Goal: Book appointment/travel/reservation

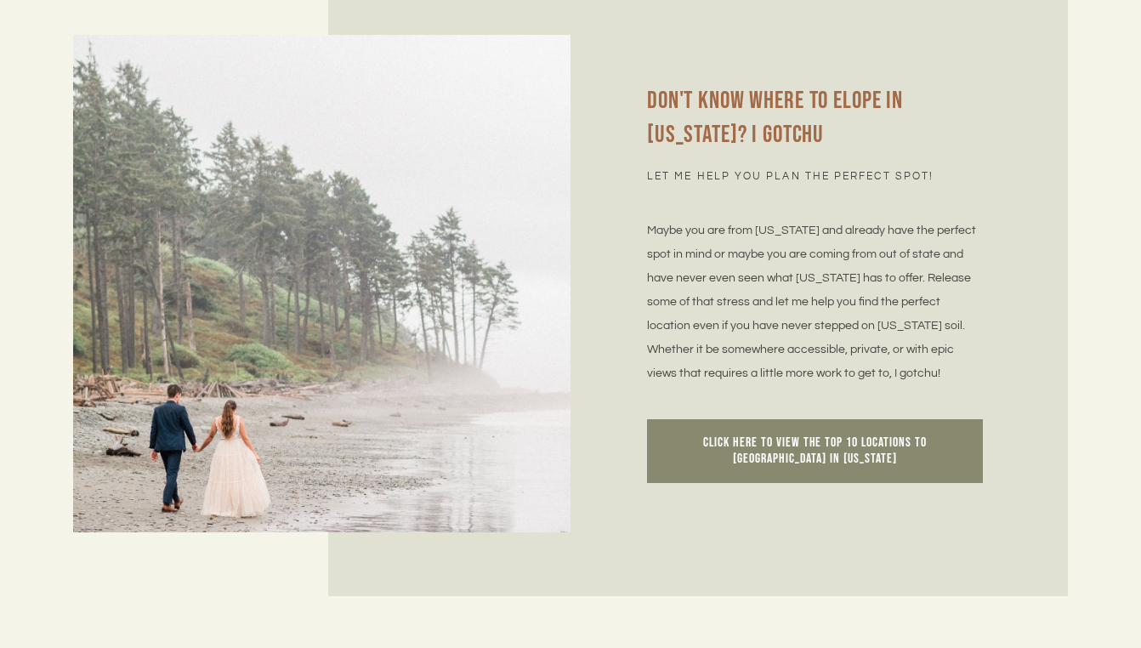
scroll to position [3712, 0]
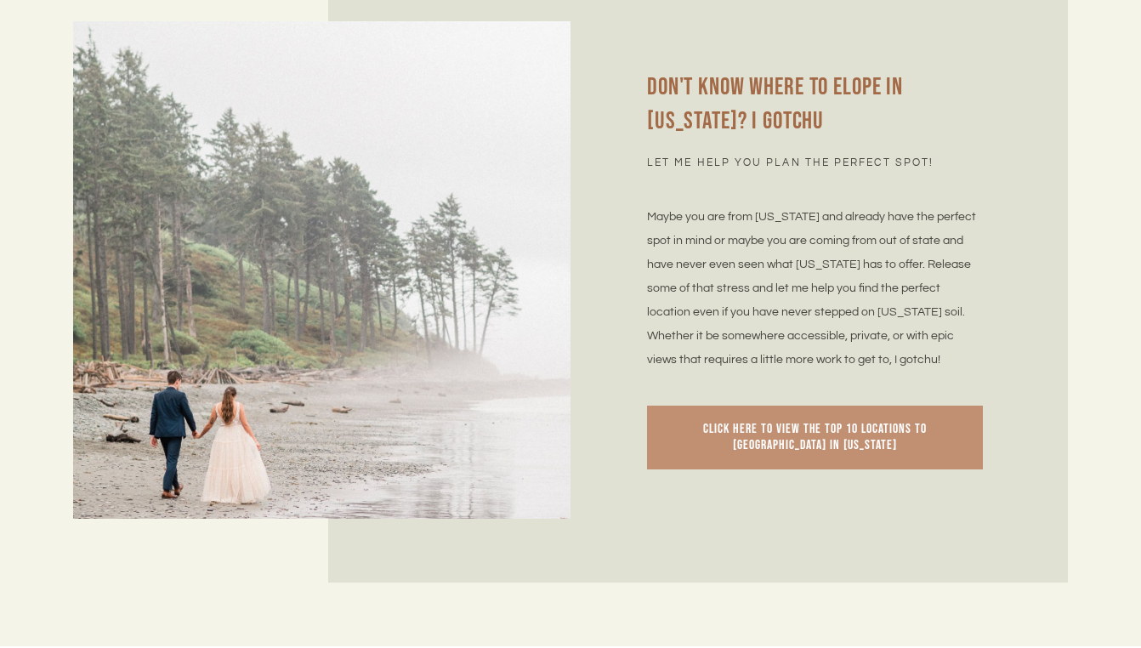
click at [805, 421] on span "Click here to view the top 10 locations to [GEOGRAPHIC_DATA] in [US_STATE]" at bounding box center [815, 437] width 224 height 33
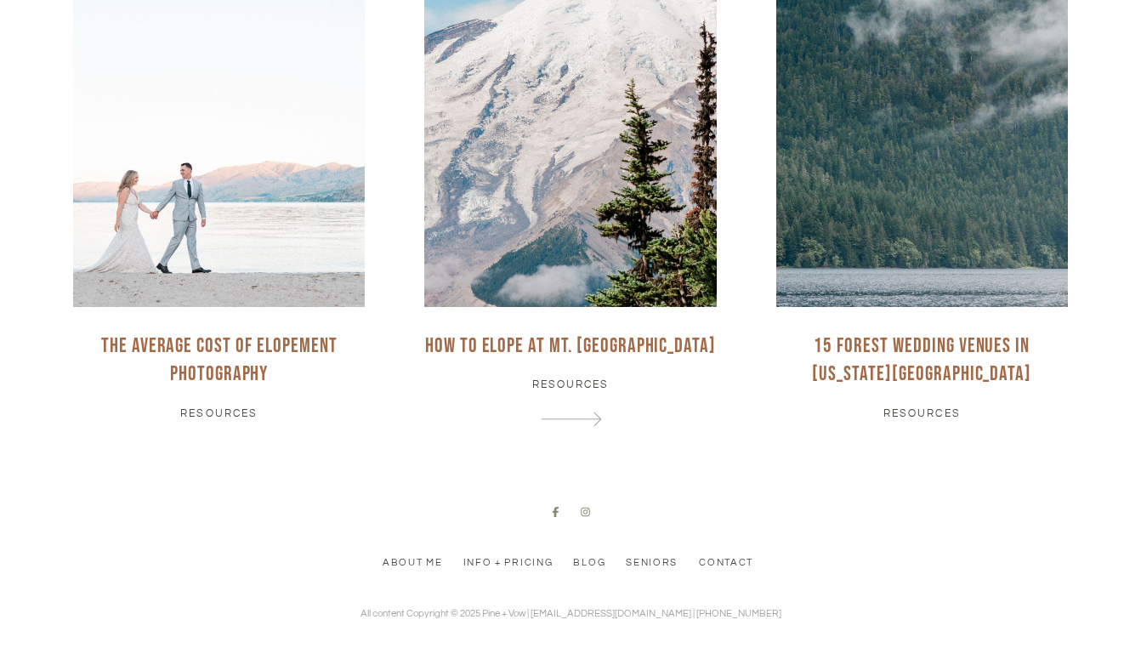
scroll to position [4996, 0]
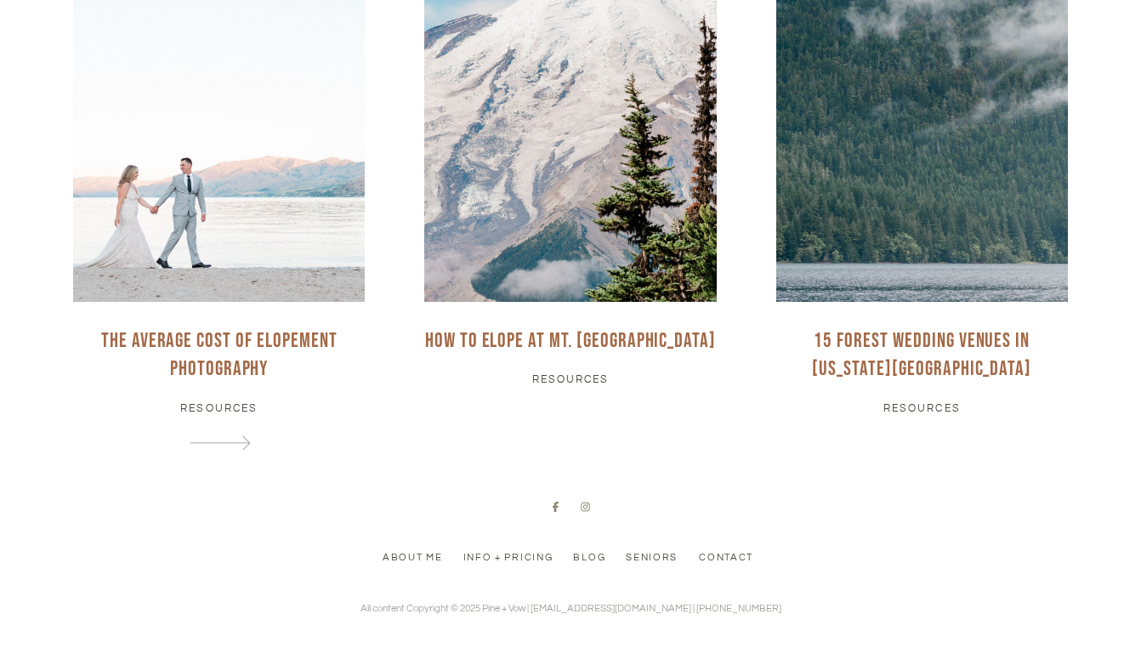
click at [229, 391] on link at bounding box center [218, 173] width 351 height 558
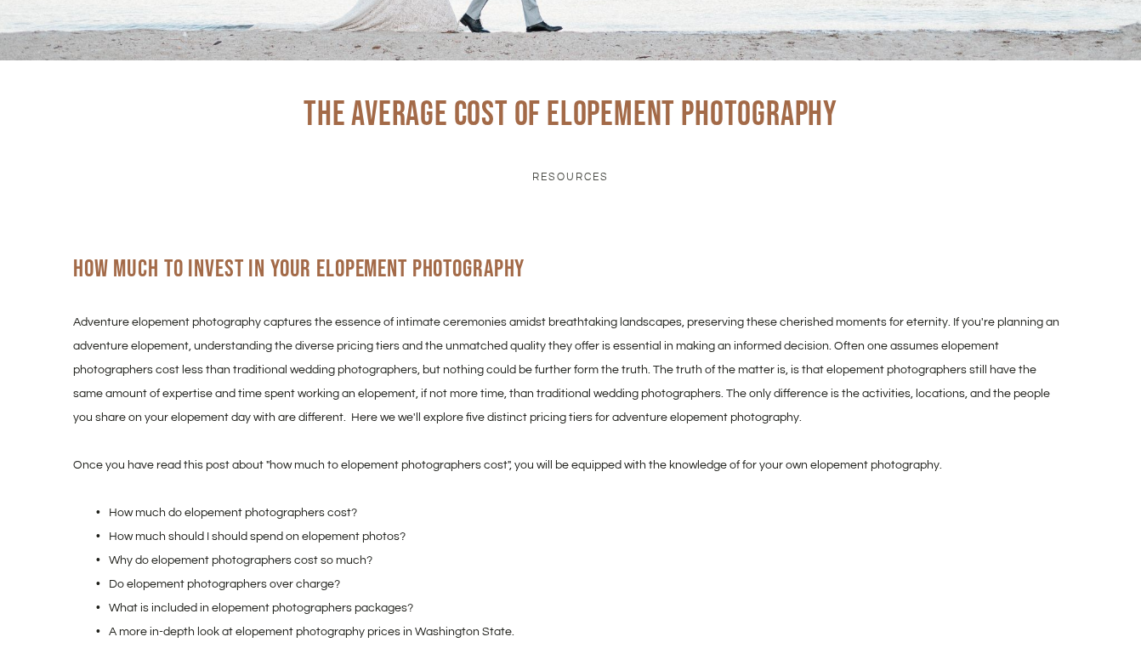
scroll to position [368, 0]
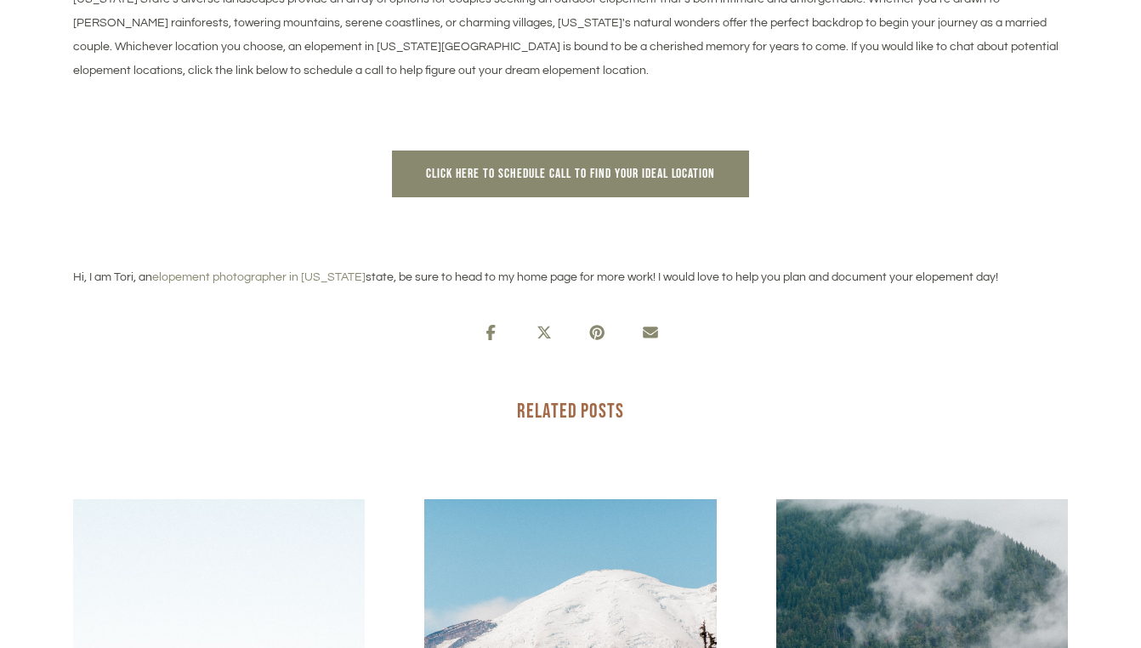
scroll to position [3765, 0]
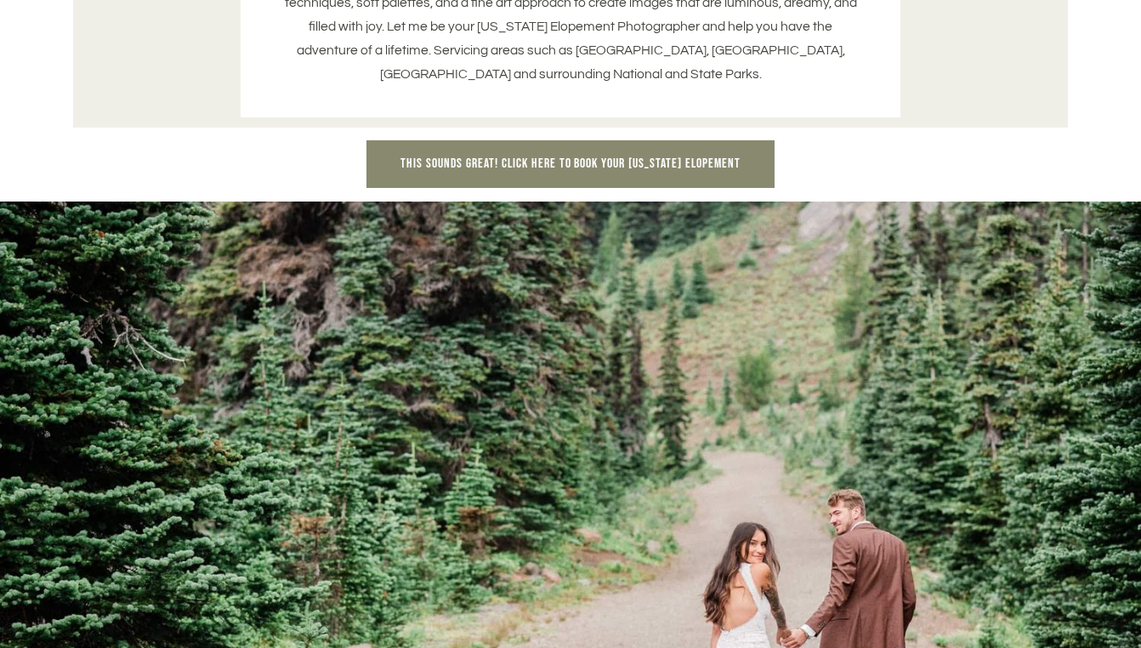
scroll to position [2732, 0]
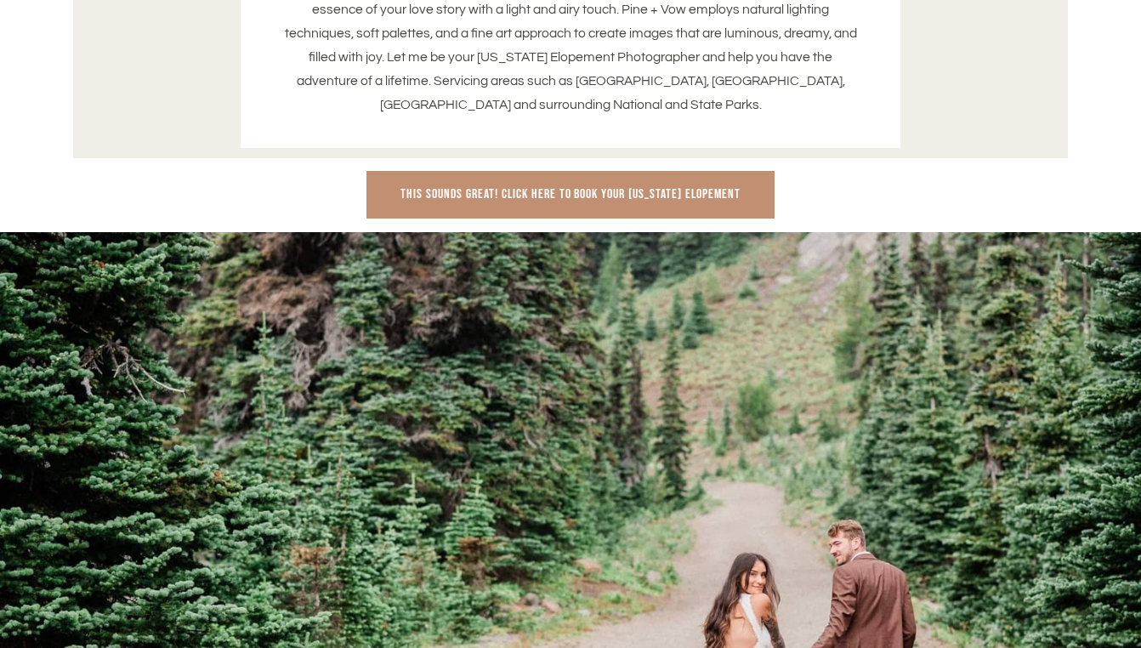
click at [621, 171] on link "This sounds great! Click here to book your [US_STATE] Elopement" at bounding box center [569, 195] width 407 height 48
